Goal: Transaction & Acquisition: Purchase product/service

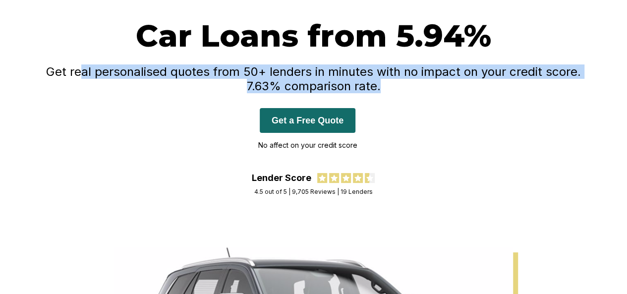
drag, startPoint x: 88, startPoint y: 68, endPoint x: 546, endPoint y: 83, distance: 458.0
click at [546, 83] on h4 "Get real personalised quotes from 50+ lenders in minutes with no impact on your…" at bounding box center [313, 78] width 555 height 29
click at [539, 109] on div "Car Loans from 5.94% Get real personalised quotes from 50+ lenders in minutes w…" at bounding box center [313, 95] width 555 height 156
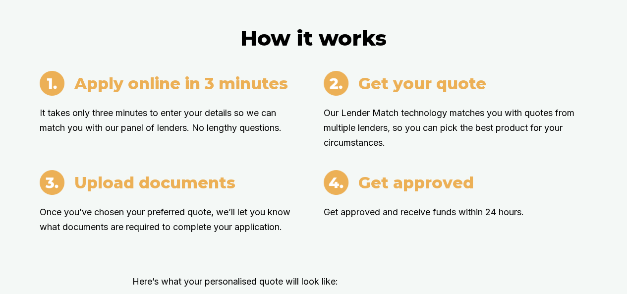
scroll to position [975, 0]
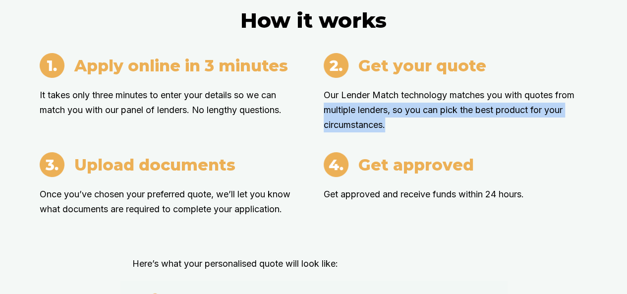
drag, startPoint x: 326, startPoint y: 120, endPoint x: 484, endPoint y: 135, distance: 158.0
click at [484, 135] on div "Apply online in 3 minutes It takes only three minutes to enter your details so …" at bounding box center [314, 142] width 548 height 179
click at [484, 132] on p "Our Lender Match technology matches you with quotes from multiple lenders, so y…" at bounding box center [456, 110] width 264 height 45
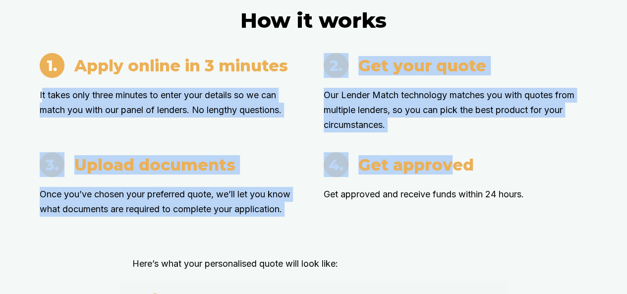
drag, startPoint x: 43, startPoint y: 102, endPoint x: 452, endPoint y: 155, distance: 412.1
click at [452, 155] on div "Apply online in 3 minutes It takes only three minutes to enter your details so …" at bounding box center [314, 142] width 548 height 179
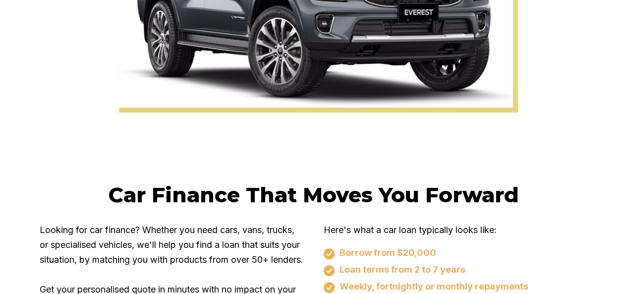
scroll to position [0, 0]
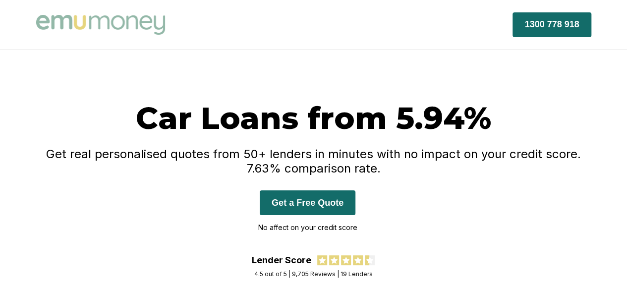
click at [63, 23] on img at bounding box center [100, 25] width 129 height 20
